Goal: Task Accomplishment & Management: Use online tool/utility

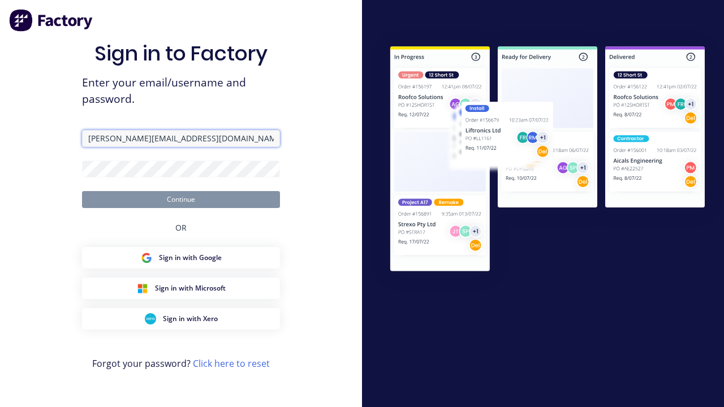
type input "[PERSON_NAME][EMAIL_ADDRESS][DOMAIN_NAME]"
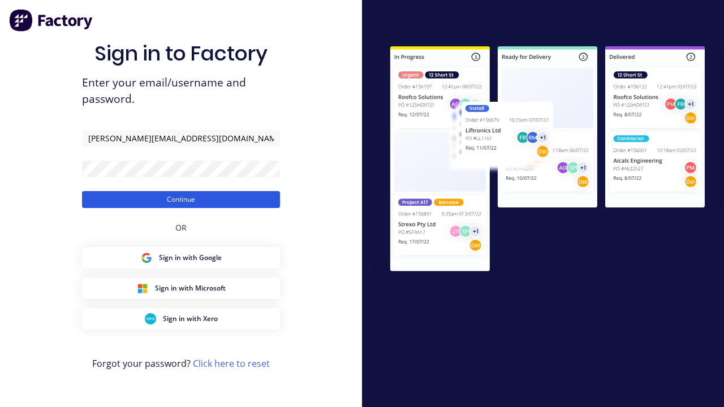
click at [181, 199] on button "Continue" at bounding box center [181, 199] width 198 height 17
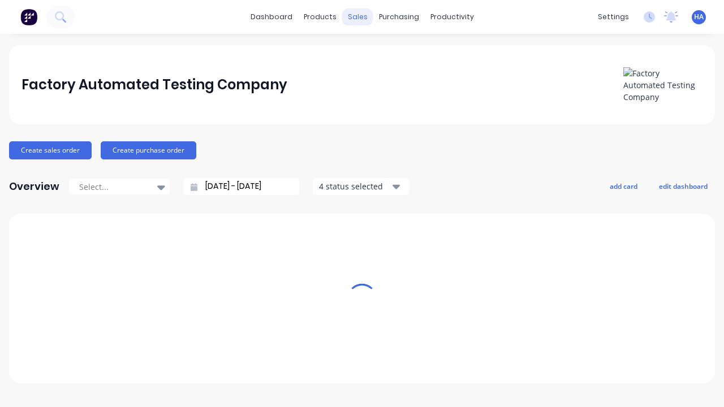
click at [357, 17] on div "sales" at bounding box center [357, 16] width 31 height 17
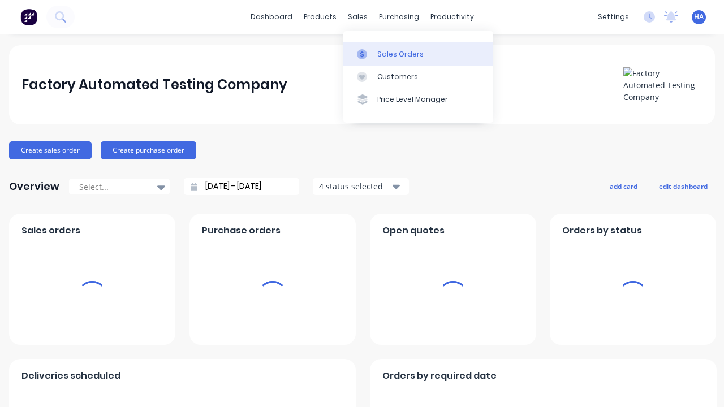
click at [418, 54] on div "Sales Orders" at bounding box center [400, 54] width 46 height 10
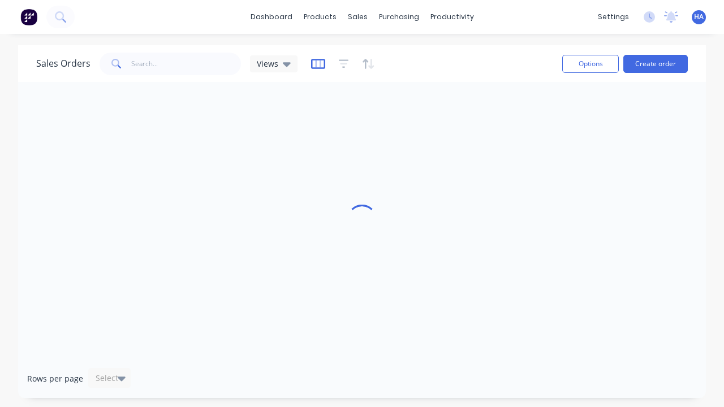
click at [316, 63] on icon "button" at bounding box center [318, 63] width 14 height 11
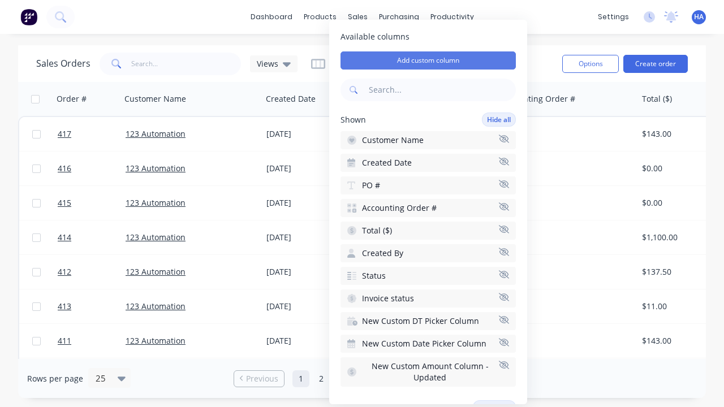
click at [428, 60] on button "Add custom column" at bounding box center [427, 60] width 175 height 18
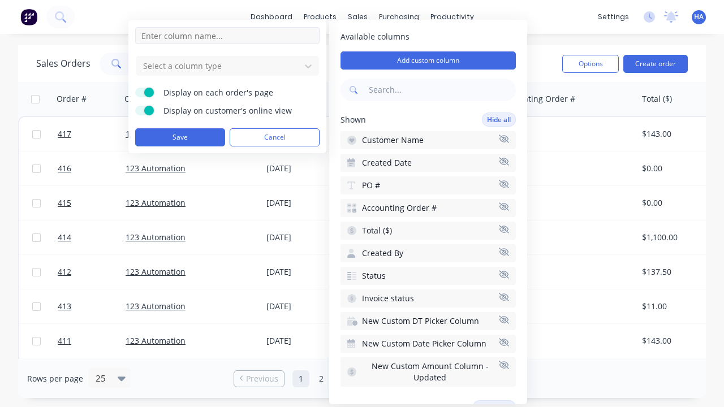
click at [227, 36] on input at bounding box center [227, 35] width 184 height 17
type input "New Custom URL Column"
click at [218, 66] on div at bounding box center [218, 66] width 153 height 14
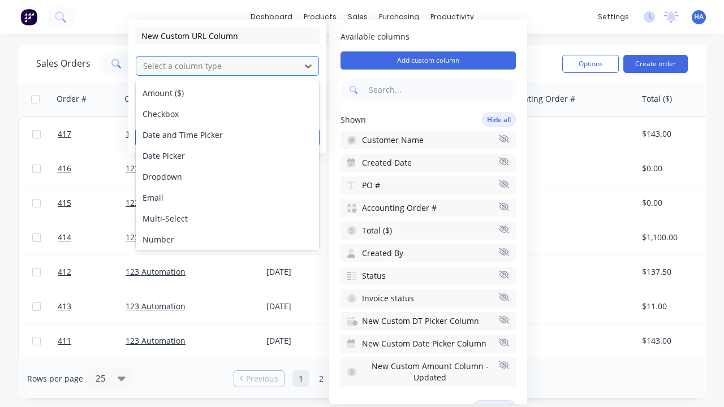
scroll to position [65, 0]
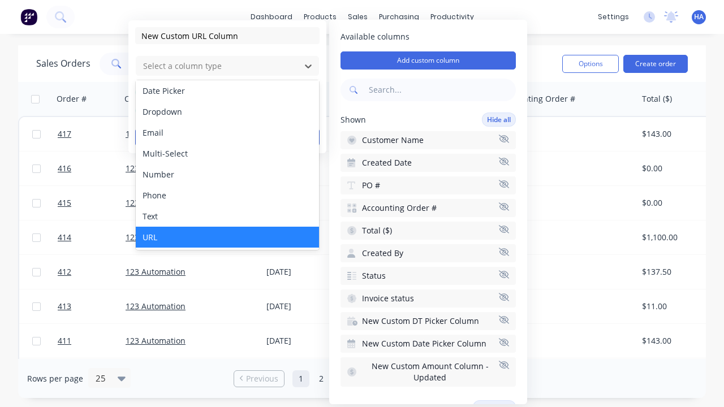
click at [227, 237] on div "URL" at bounding box center [227, 237] width 183 height 21
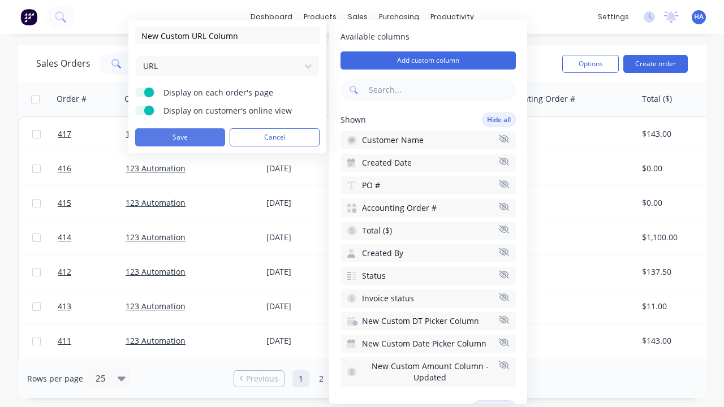
click at [180, 137] on button "Save" at bounding box center [180, 137] width 90 height 18
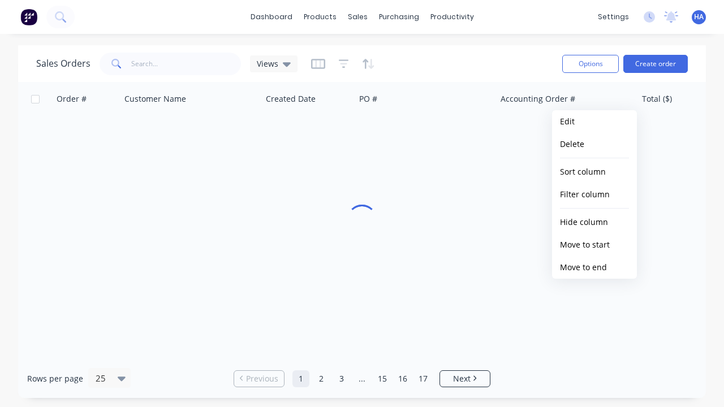
scroll to position [0, 1145]
